Goal: Task Accomplishment & Management: Use online tool/utility

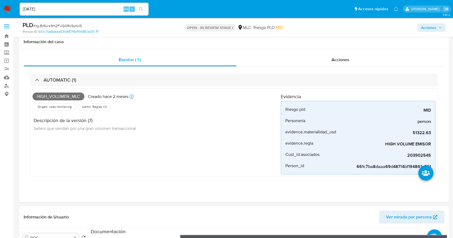
select select "10"
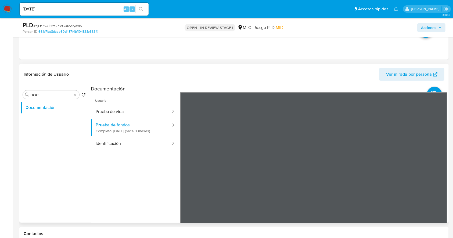
scroll to position [107, 0]
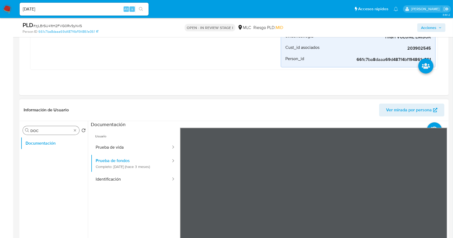
click at [62, 130] on input "DOC" at bounding box center [50, 131] width 41 height 5
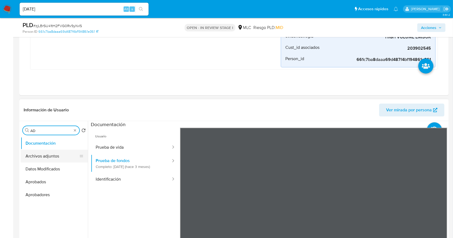
type input "AD"
click at [55, 152] on button "Archivos adjuntos" at bounding box center [54, 156] width 67 height 13
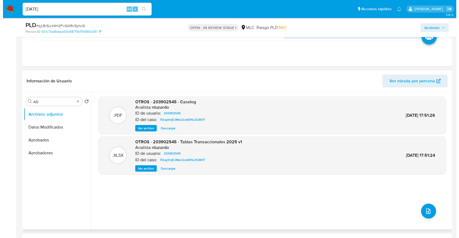
scroll to position [143, 0]
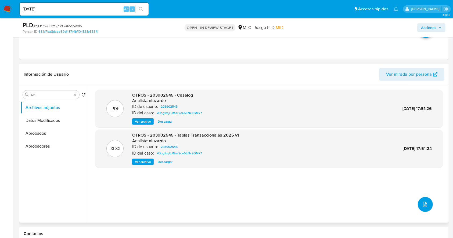
click at [422, 204] on icon "upload-file" at bounding box center [425, 205] width 6 height 6
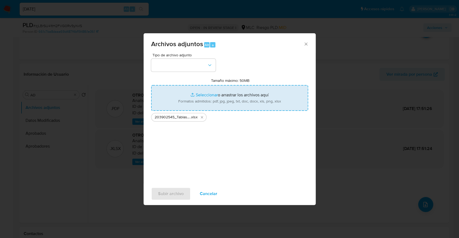
type input "C:\fakepath\203902545_Caselog v2.pdf"
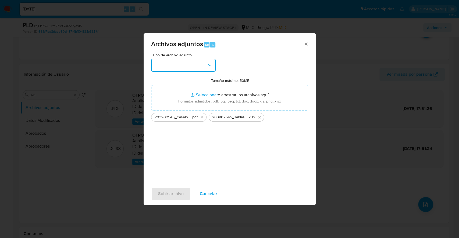
click at [211, 69] on button "button" at bounding box center [183, 65] width 65 height 13
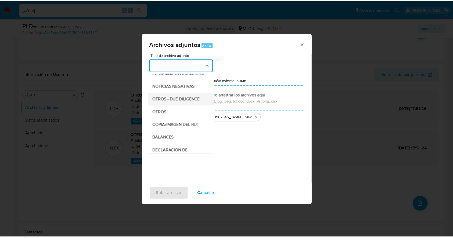
scroll to position [44, 0]
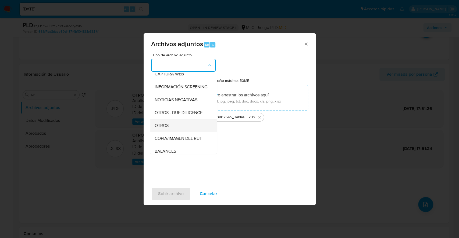
click at [166, 129] on span "OTROS" at bounding box center [161, 125] width 14 height 5
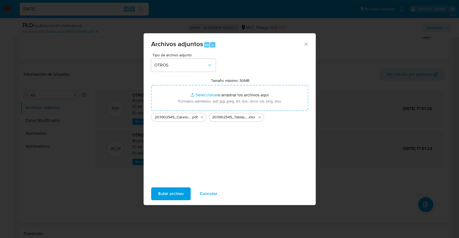
click at [172, 192] on span "Subir archivo" at bounding box center [171, 194] width 26 height 12
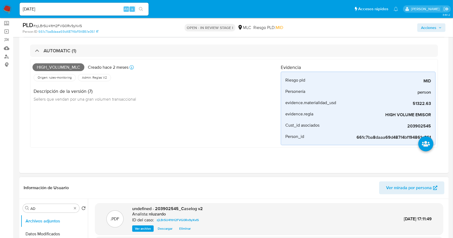
scroll to position [0, 0]
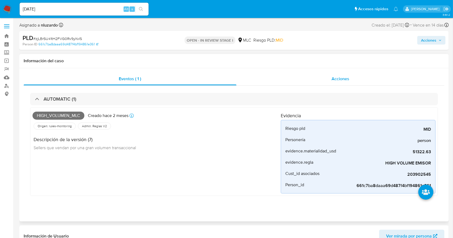
click at [332, 77] on span "Acciones" at bounding box center [341, 79] width 18 height 6
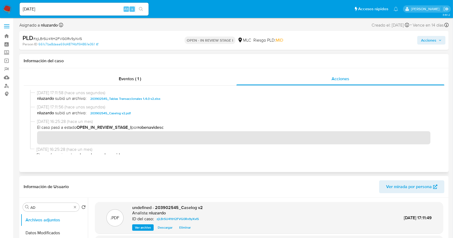
click at [147, 113] on span "nluzardo subió un archivo: 203902545_Caselog v2.pdf" at bounding box center [236, 113] width 399 height 6
click at [436, 41] on span "Acciones" at bounding box center [428, 40] width 15 height 9
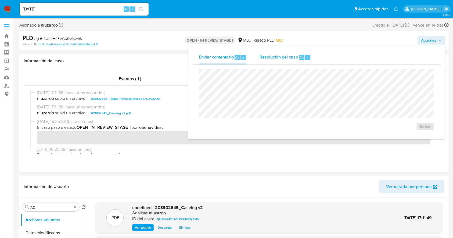
click at [304, 60] on div "Alt r" at bounding box center [304, 57] width 11 height 5
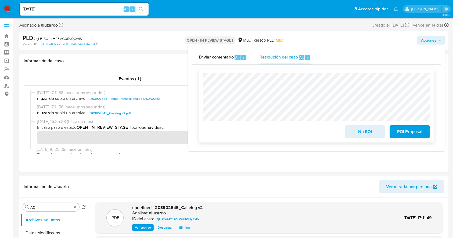
click at [365, 132] on span "No ROI" at bounding box center [365, 132] width 26 height 12
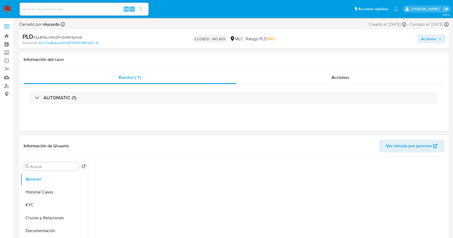
select select "10"
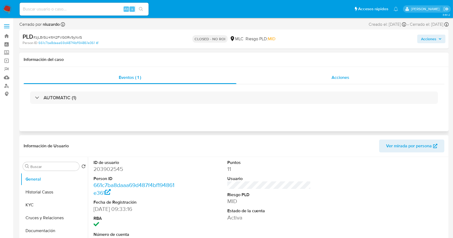
click at [341, 72] on div "Acciones" at bounding box center [341, 77] width 208 height 13
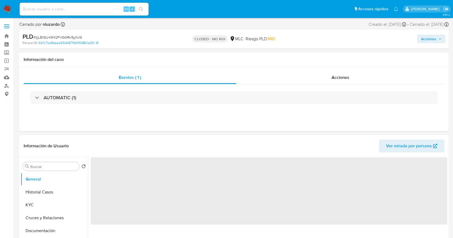
select select "10"
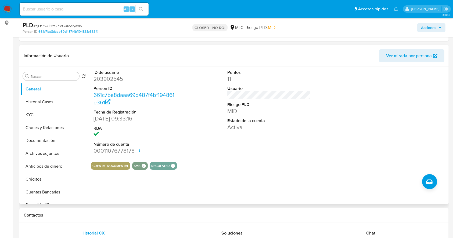
scroll to position [72, 0]
click at [56, 75] on input "Buscar" at bounding box center [53, 76] width 47 height 5
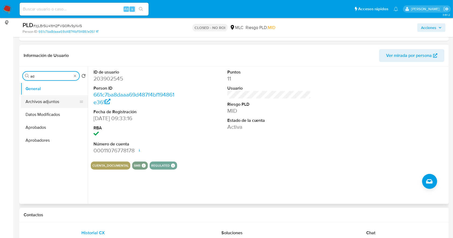
type input "ad"
click at [49, 99] on button "Archivos adjuntos" at bounding box center [52, 101] width 63 height 13
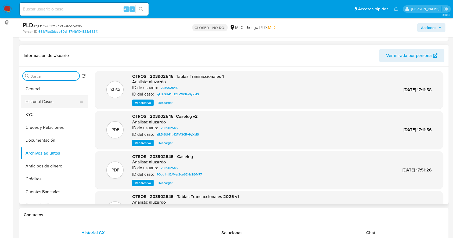
click at [45, 101] on button "Historial Casos" at bounding box center [52, 101] width 63 height 13
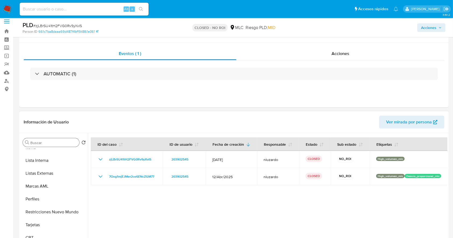
scroll to position [0, 0]
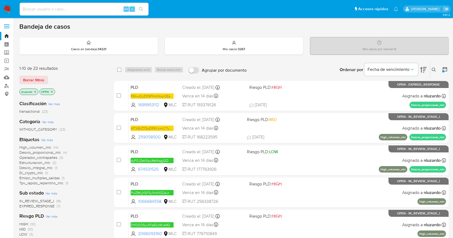
click at [443, 72] on div at bounding box center [444, 71] width 2 height 2
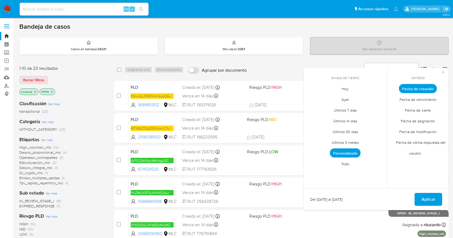
click at [419, 99] on span "Fecha de vencimiento" at bounding box center [418, 99] width 48 height 11
click at [348, 154] on span "Personalizado" at bounding box center [345, 153] width 31 height 9
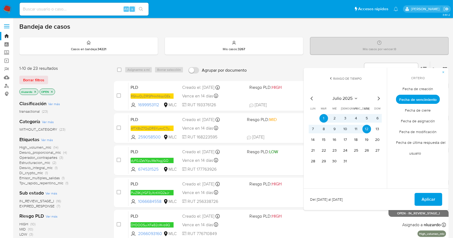
click at [383, 98] on div "julio 2025 julio 2025 lun lunes mar martes mié miércoles jue jueves vie viernes…" at bounding box center [345, 129] width 86 height 85
click at [379, 99] on icon "Mes siguiente" at bounding box center [379, 99] width 2 height 4
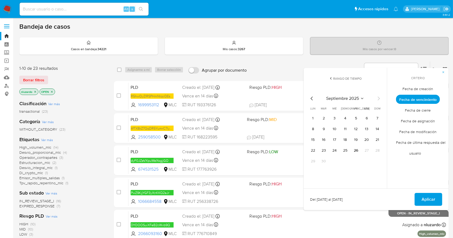
drag, startPoint x: 197, startPoint y: 61, endPoint x: 202, endPoint y: 62, distance: 5.2
click at [197, 61] on div "select-all-cases-checkbox Asignarme a mí Borrar selección Agrupar por documento…" at bounding box center [281, 69] width 335 height 17
click at [443, 72] on icon "button" at bounding box center [443, 72] width 3 height 3
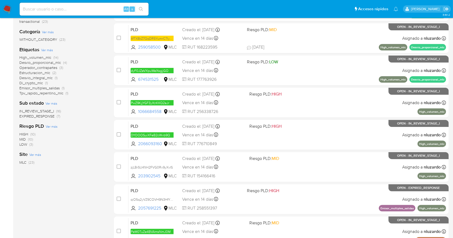
scroll to position [179, 0]
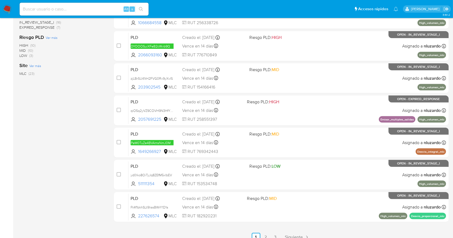
click at [94, 151] on div "1-10 de 23 resultados Borrar filtros nluzardo OPEN Clasificación Ver más transa…" at bounding box center [62, 62] width 86 height 360
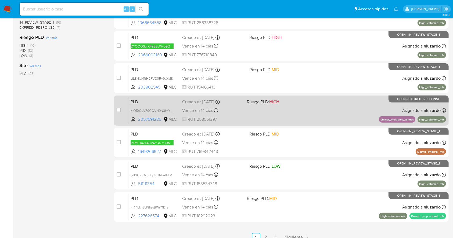
click at [315, 116] on div "PLD qiO5q2yVZ9COVH9N3HfYbIEU 2057691225 MLC Riesgo PLD: HIGH Creado el: 12/07/2…" at bounding box center [288, 110] width 318 height 27
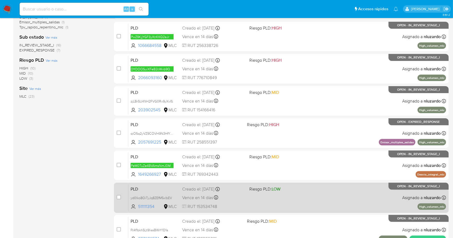
scroll to position [205, 0]
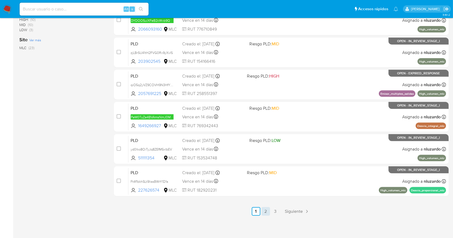
click at [269, 211] on link "2" at bounding box center [266, 212] width 9 height 9
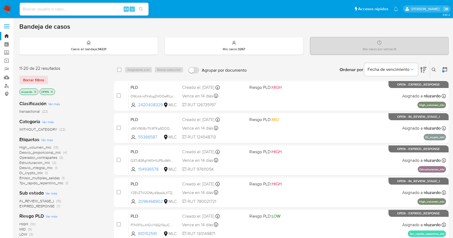
scroll to position [205, 0]
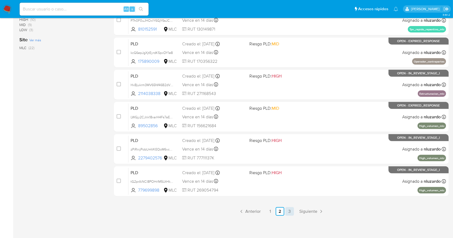
click at [287, 211] on link "3" at bounding box center [290, 212] width 9 height 9
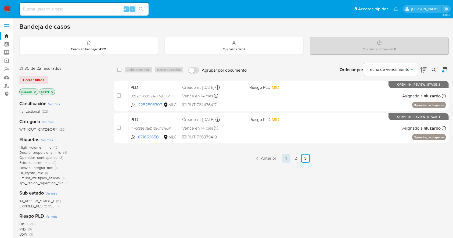
click at [290, 157] on link "1" at bounding box center [286, 158] width 9 height 9
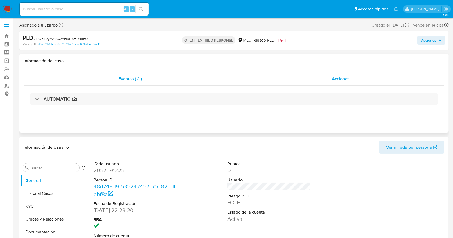
select select "10"
click at [115, 170] on dd "2057691225" at bounding box center [136, 171] width 84 height 8
copy dd "2057691225"
click at [115, 170] on dd "2057691225" at bounding box center [136, 171] width 84 height 8
click at [75, 11] on input at bounding box center [84, 9] width 129 height 7
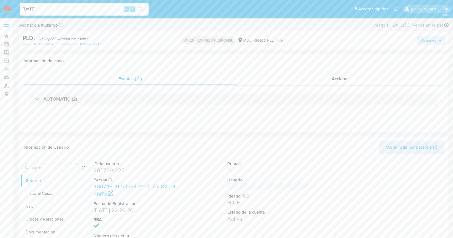
type input "[DATE]"
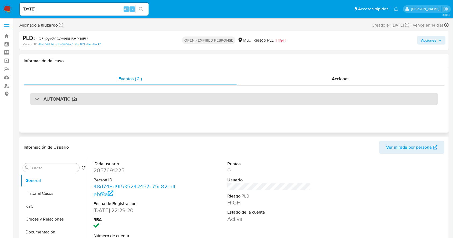
click at [48, 100] on h3 "AUTOMATIC (2)" at bounding box center [61, 99] width 34 height 6
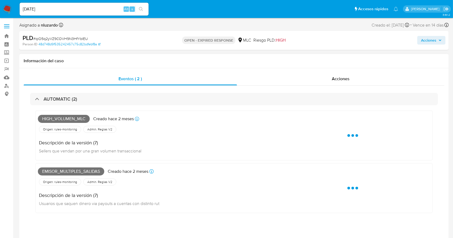
click at [63, 119] on span "High_volumen_mlc" at bounding box center [64, 119] width 52 height 8
copy span "High_volumen_mlc"
click at [63, 119] on span "High_volumen_mlc" at bounding box center [64, 119] width 52 height 8
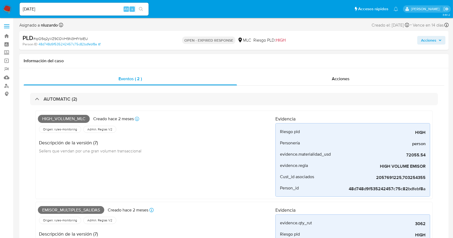
click at [73, 205] on div "Emisor_multiples_salidas Creado hace 2 meses Creado: [DATE] 16:08:00" at bounding box center [157, 211] width 238 height 12
click at [73, 208] on span "Emisor_multiples_salidas" at bounding box center [71, 210] width 66 height 8
copy span "Emisor_multiples_salidas"
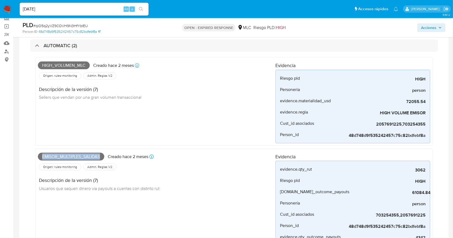
scroll to position [72, 0]
